Goal: Use online tool/utility: Utilize a website feature to perform a specific function

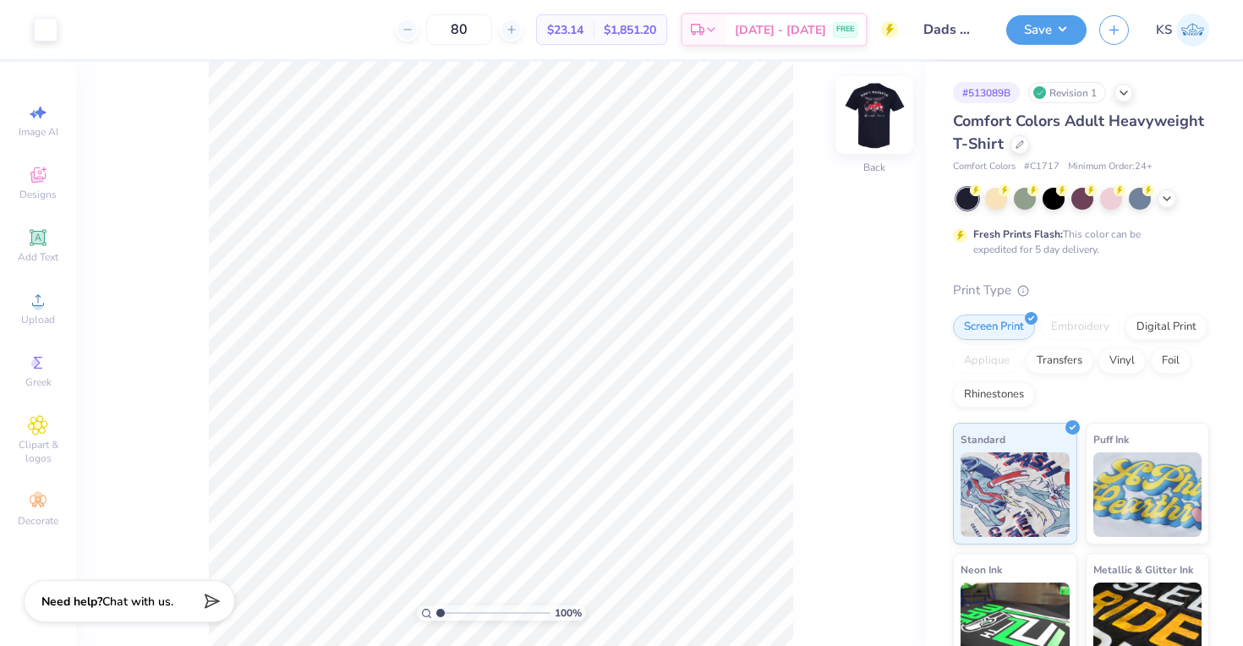
click at [877, 110] on img at bounding box center [875, 115] width 68 height 68
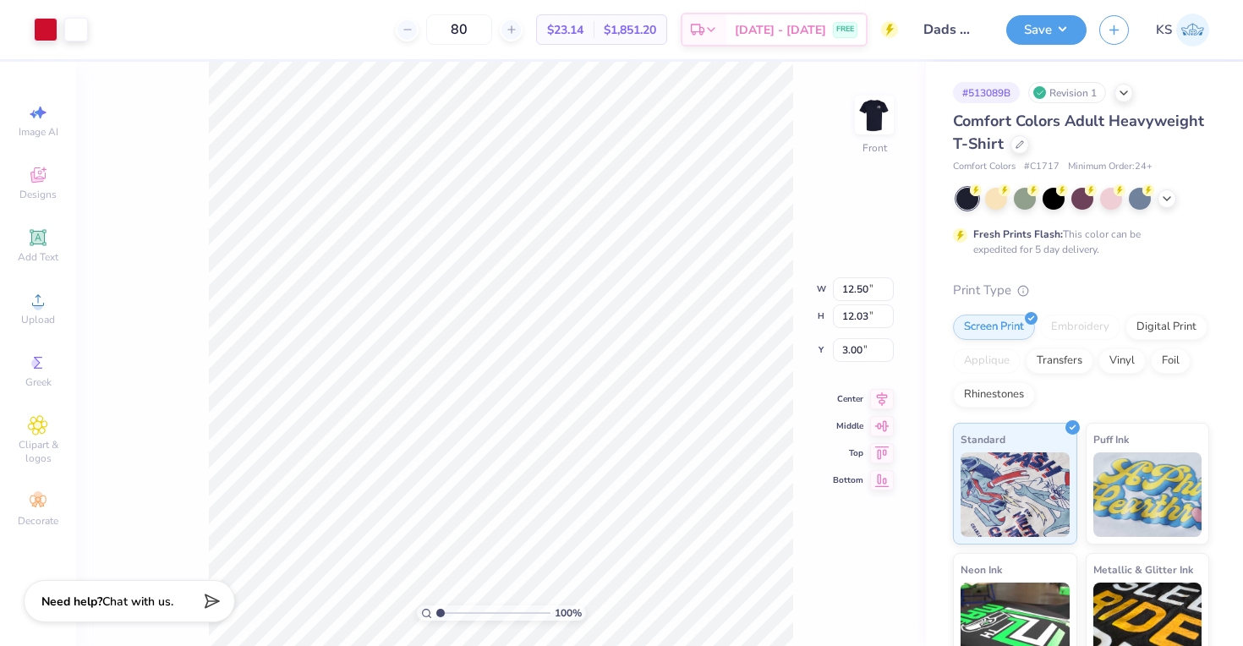
type input "3.36"
click at [50, 34] on div at bounding box center [46, 28] width 24 height 24
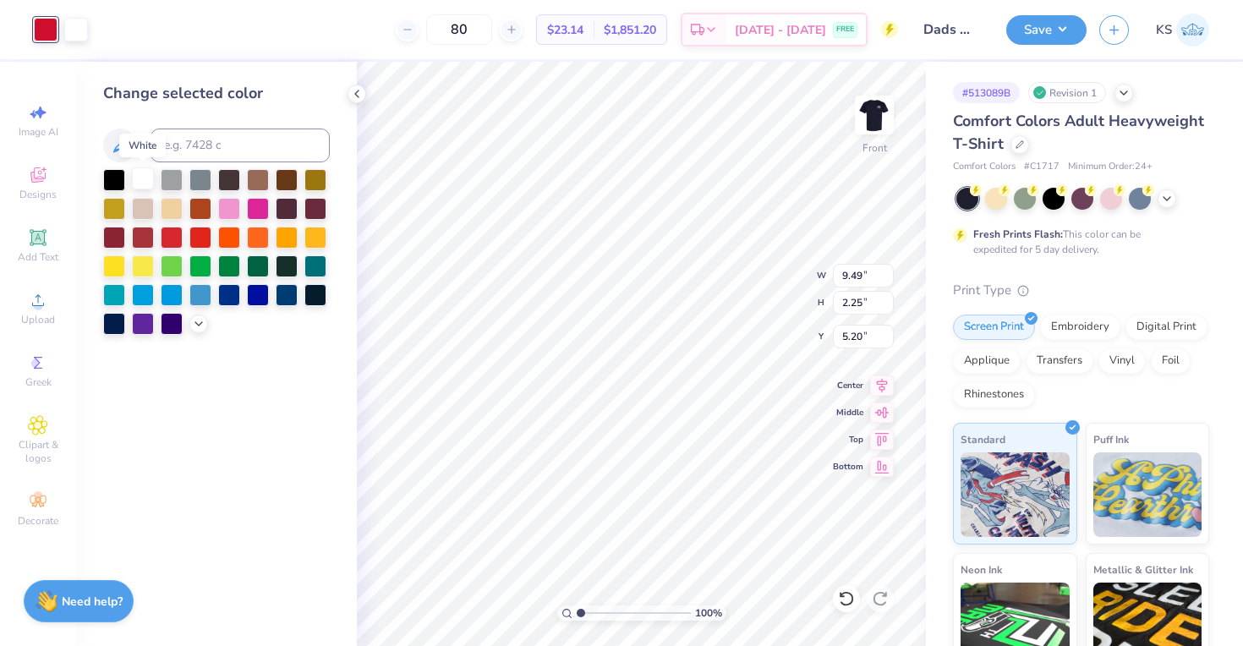
click at [142, 180] on div at bounding box center [143, 178] width 22 height 22
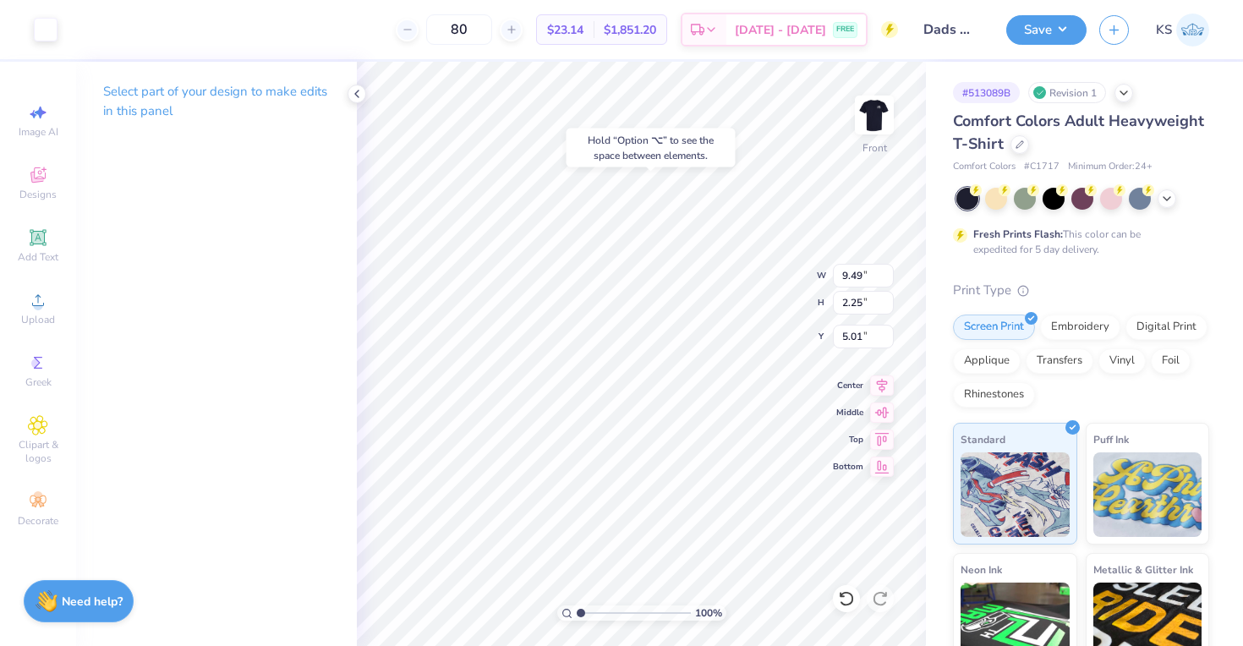
type input "5.01"
type input "0.37"
type input "0.75"
type input "5.86"
click at [41, 24] on div at bounding box center [46, 28] width 24 height 24
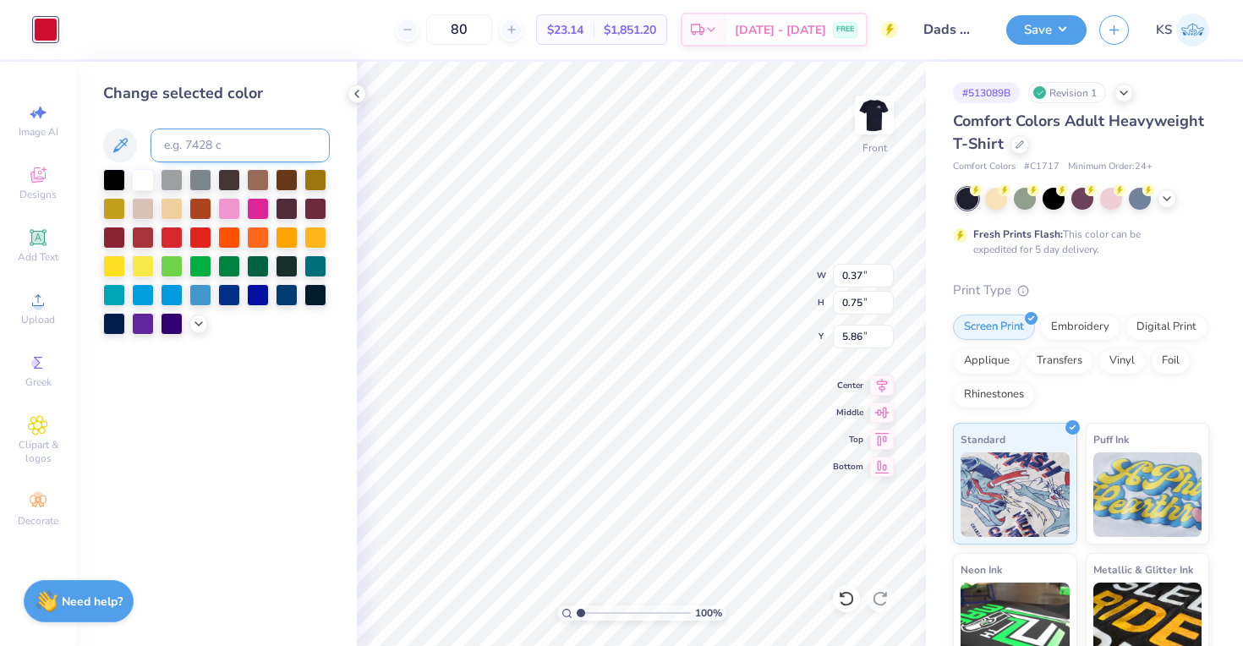
click at [149, 174] on div at bounding box center [143, 180] width 22 height 22
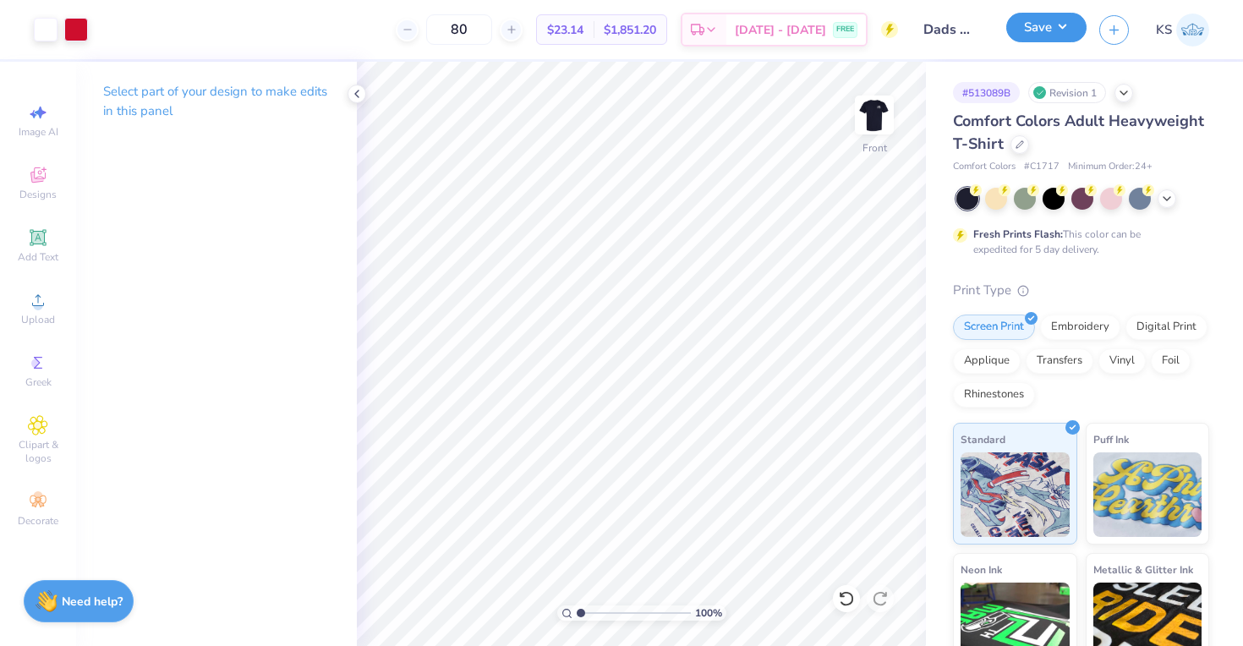
click at [1036, 40] on button "Save" at bounding box center [1046, 28] width 80 height 30
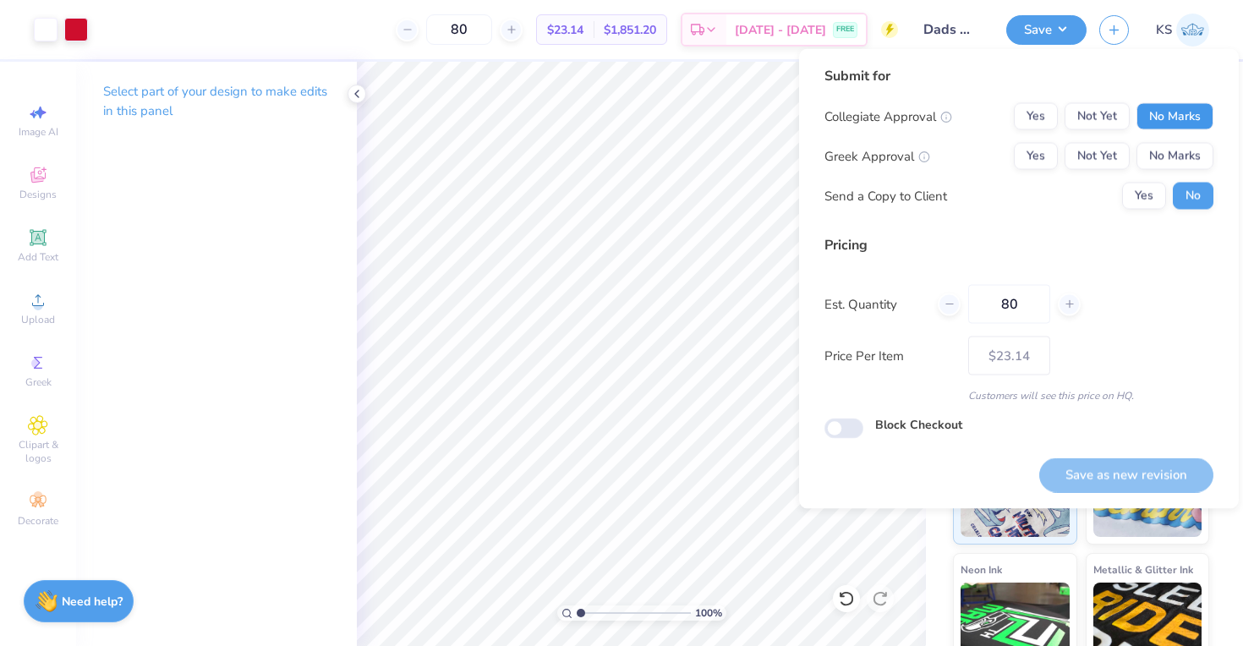
click at [1168, 121] on button "No Marks" at bounding box center [1175, 116] width 77 height 27
click at [1167, 146] on button "No Marks" at bounding box center [1175, 156] width 77 height 27
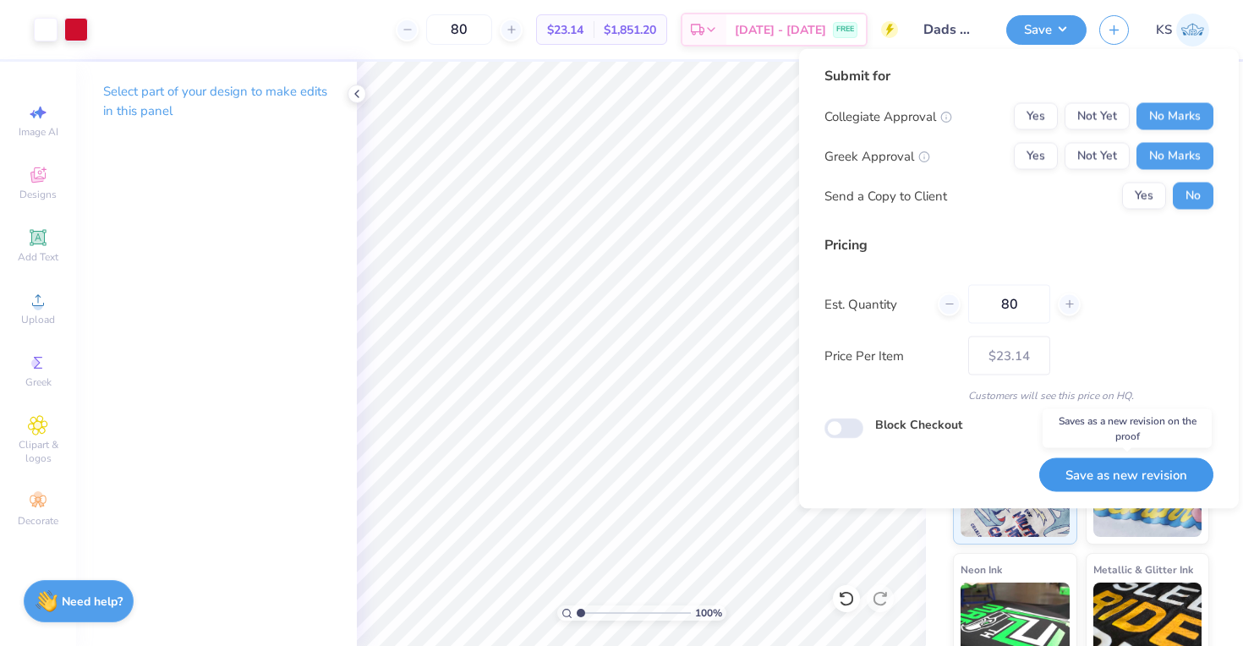
click at [1137, 466] on button "Save as new revision" at bounding box center [1126, 475] width 174 height 35
type input "– –"
